Goal: Navigation & Orientation: Understand site structure

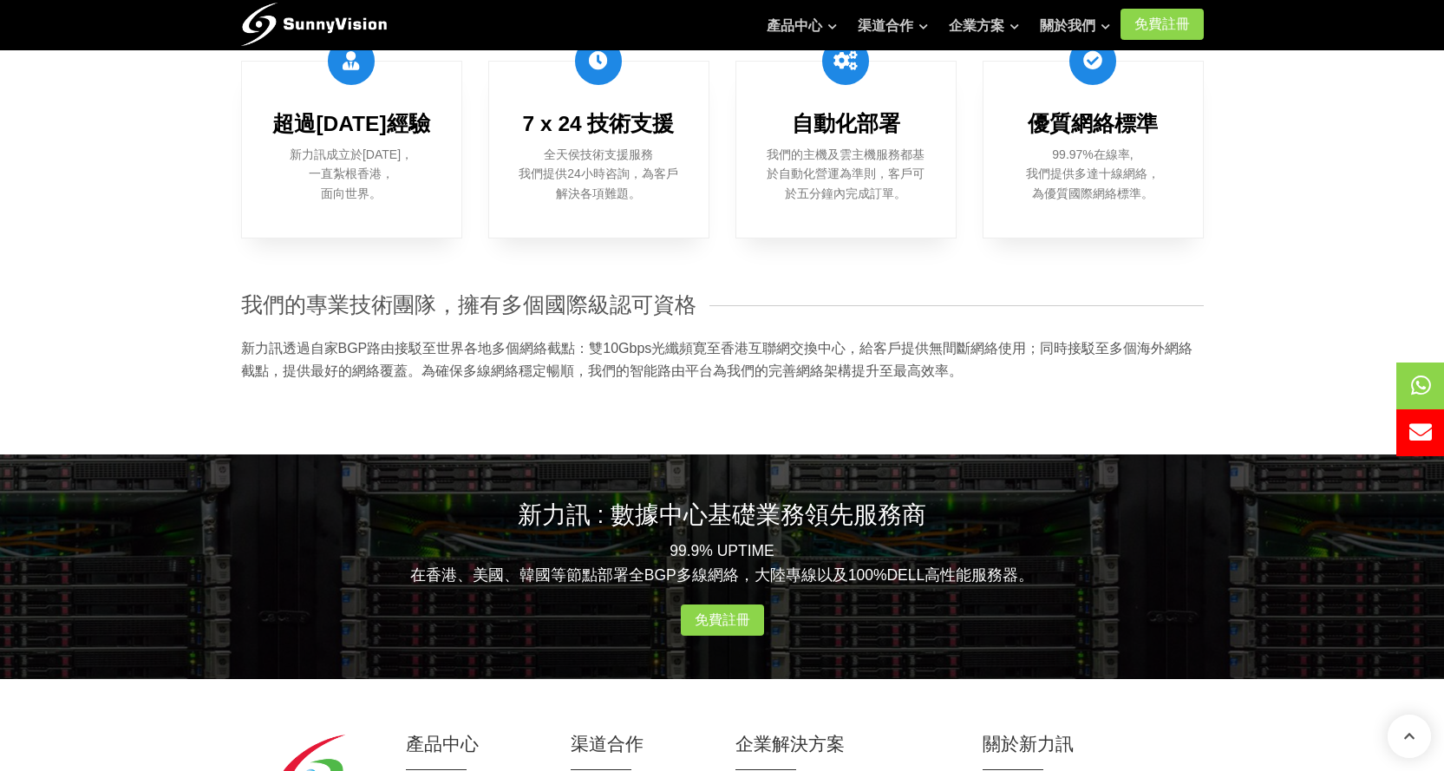
scroll to position [1626, 0]
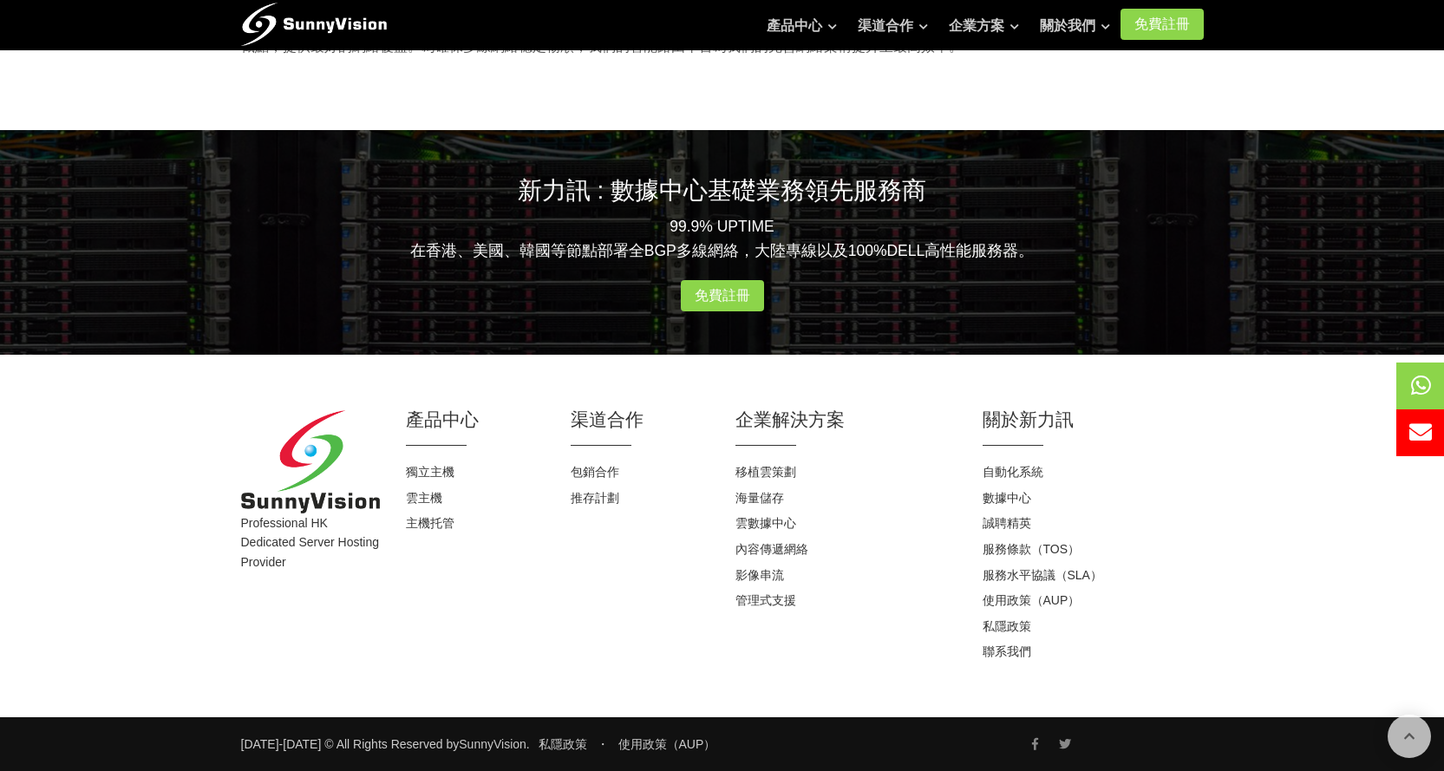
click at [1017, 661] on li "聯系我們" at bounding box center [1093, 652] width 221 height 26
click at [1015, 656] on link "聯系我們" at bounding box center [1007, 652] width 49 height 14
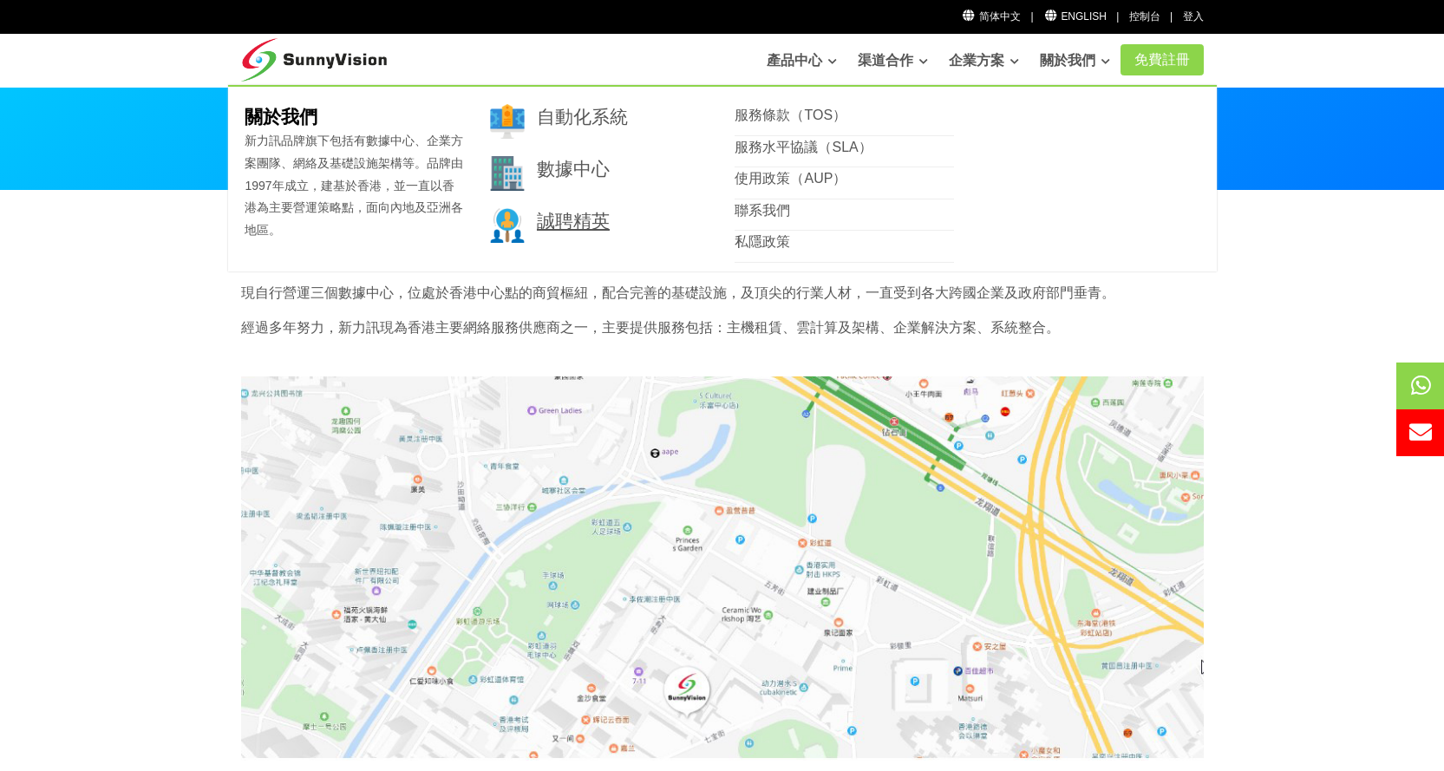
click at [561, 222] on link "誠聘精英" at bounding box center [573, 221] width 73 height 20
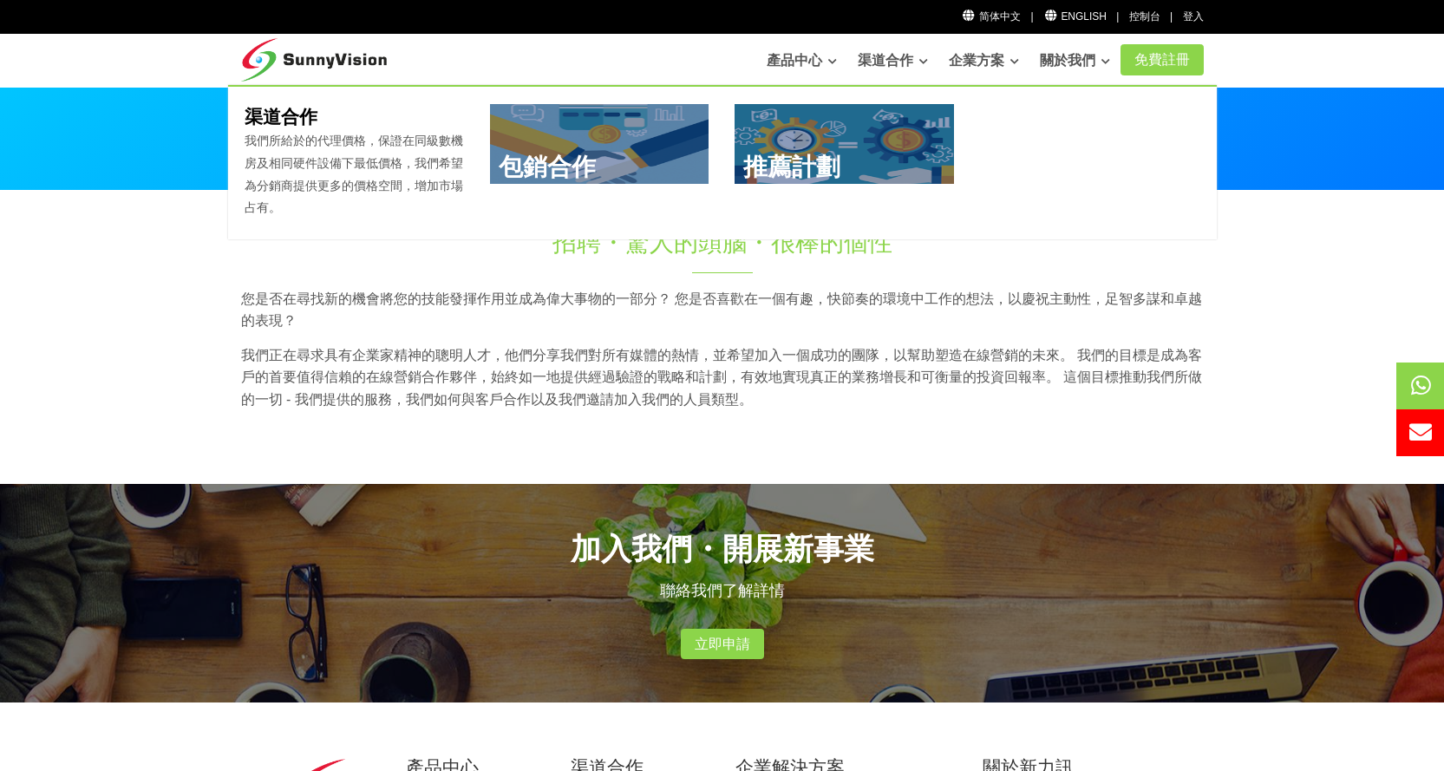
click at [863, 59] on link "渠道合作" at bounding box center [893, 60] width 70 height 35
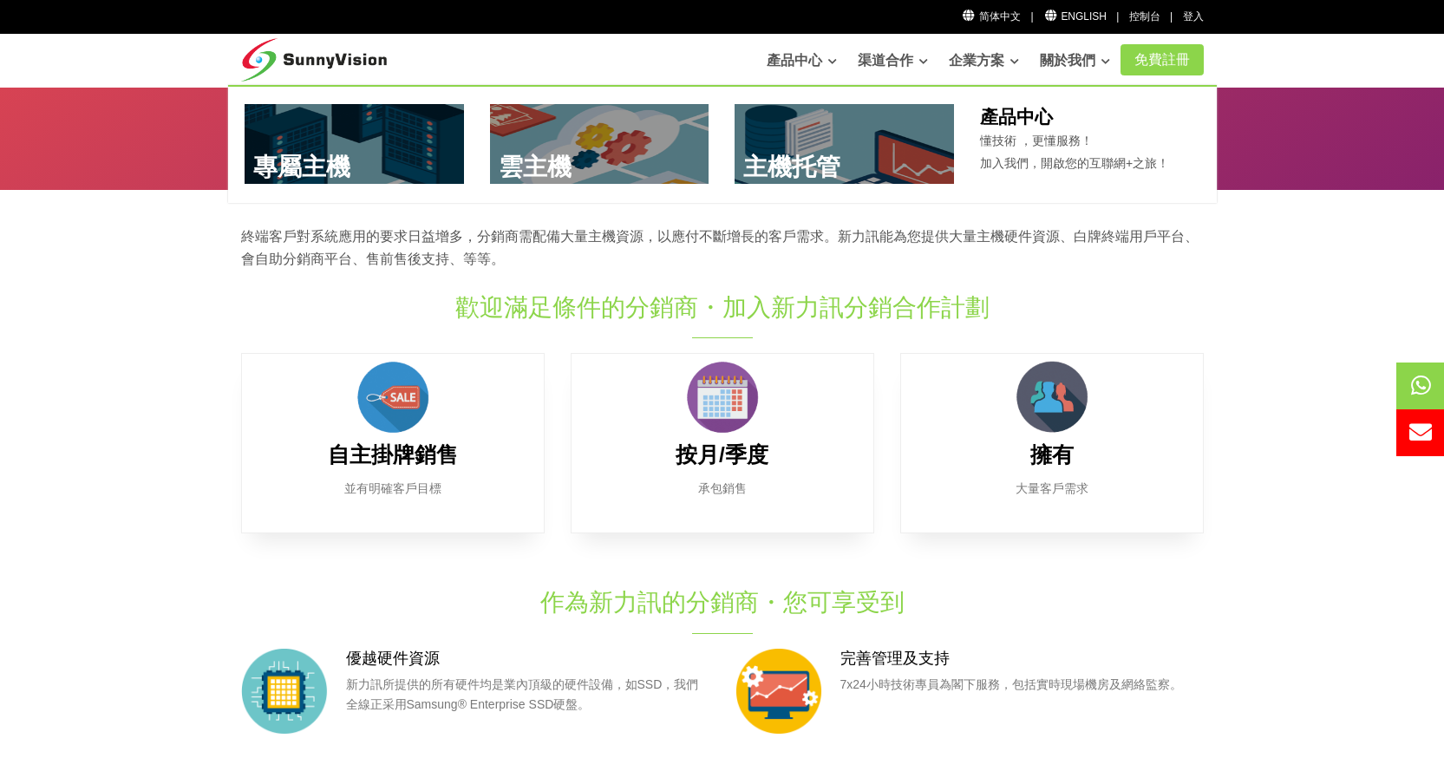
click at [786, 59] on link "產品中心" at bounding box center [802, 60] width 70 height 35
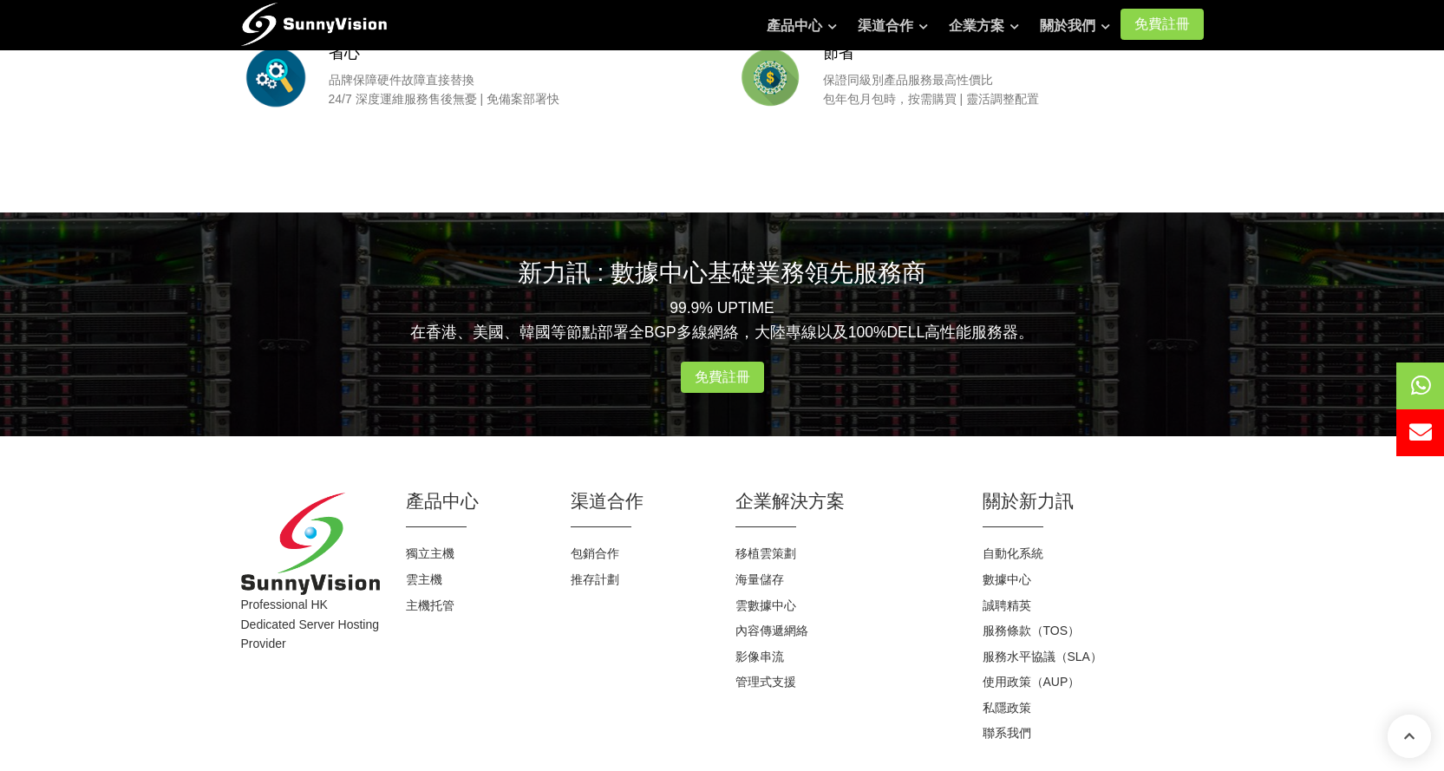
scroll to position [2228, 0]
